Goal: Task Accomplishment & Management: Manage account settings

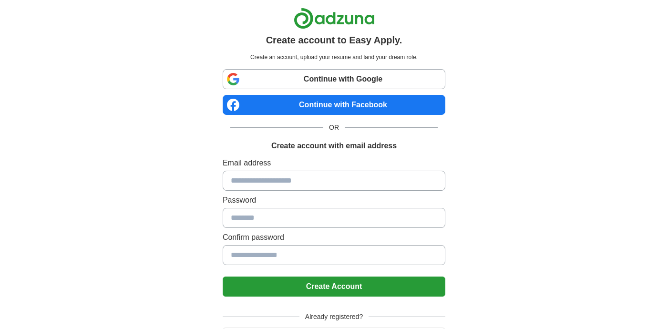
click at [253, 182] on input at bounding box center [334, 181] width 223 height 20
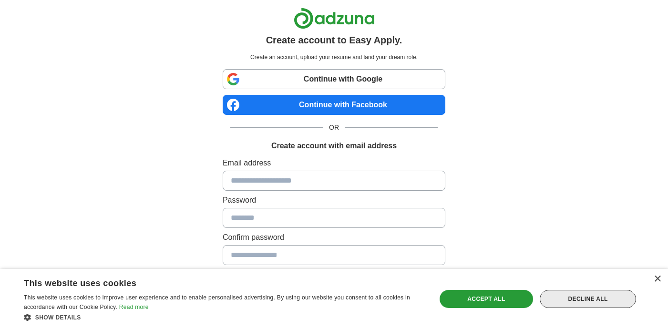
click at [572, 296] on div "Decline all" at bounding box center [588, 299] width 96 height 18
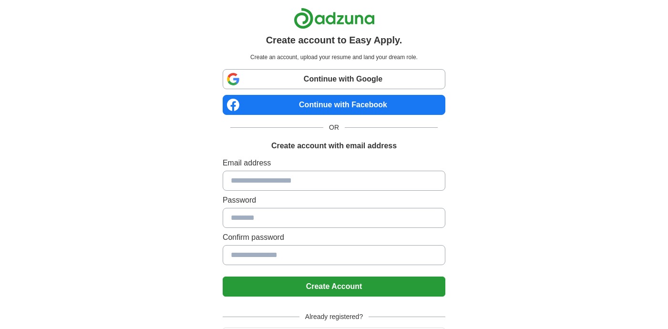
click at [311, 81] on link "Continue with Google" at bounding box center [334, 79] width 223 height 20
click at [385, 28] on div at bounding box center [334, 18] width 223 height 21
